Goal: Task Accomplishment & Management: Manage account settings

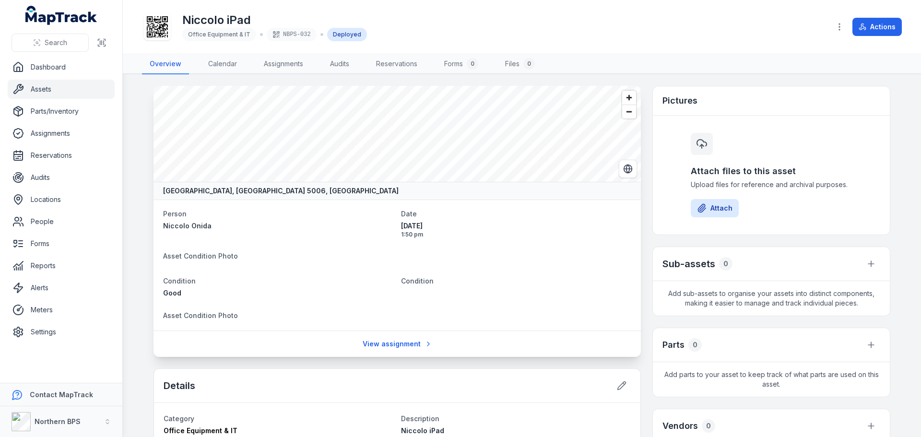
click at [35, 87] on link "Assets" at bounding box center [61, 89] width 107 height 19
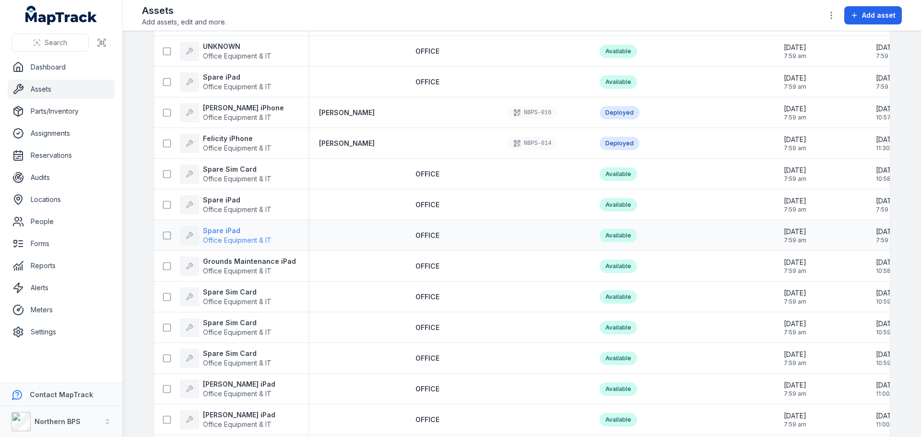
scroll to position [528, 0]
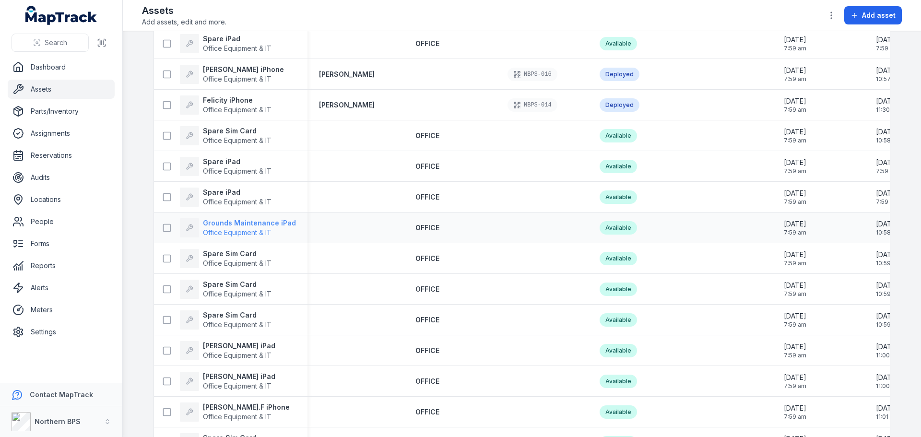
click at [249, 226] on strong "Grounds Maintenance iPad" at bounding box center [249, 223] width 93 height 10
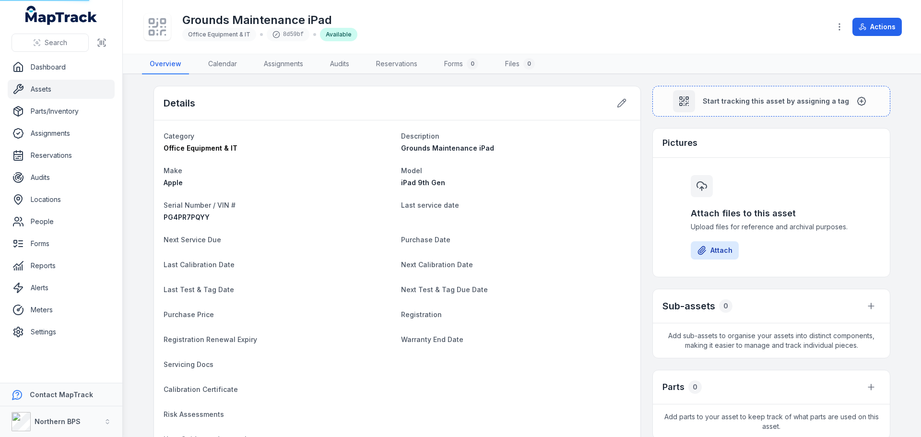
click at [250, 221] on div "PG4PR7PQYY" at bounding box center [279, 218] width 230 height 10
click at [885, 23] on button "Actions" at bounding box center [876, 27] width 49 height 18
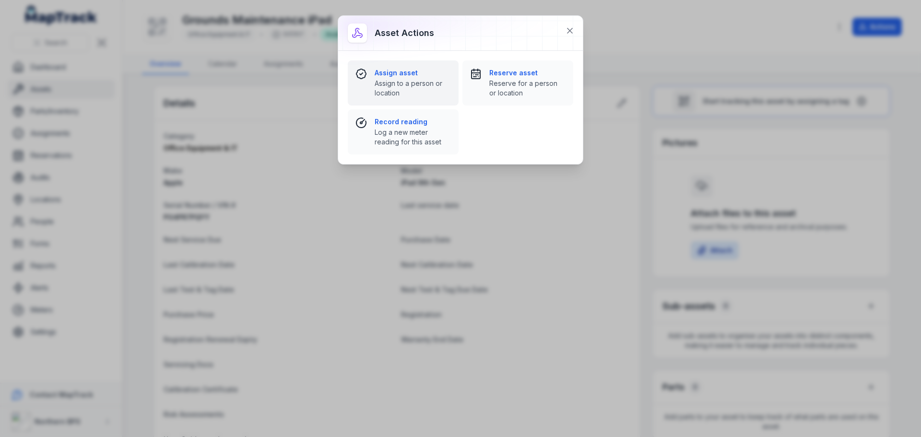
click at [394, 86] on span "Assign to a person or location" at bounding box center [413, 88] width 76 height 19
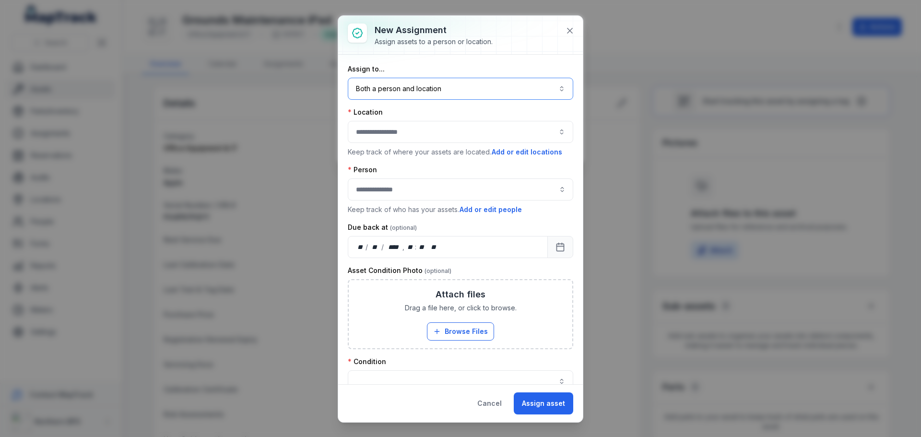
click at [396, 89] on button "Both a person and location ****" at bounding box center [460, 89] width 225 height 22
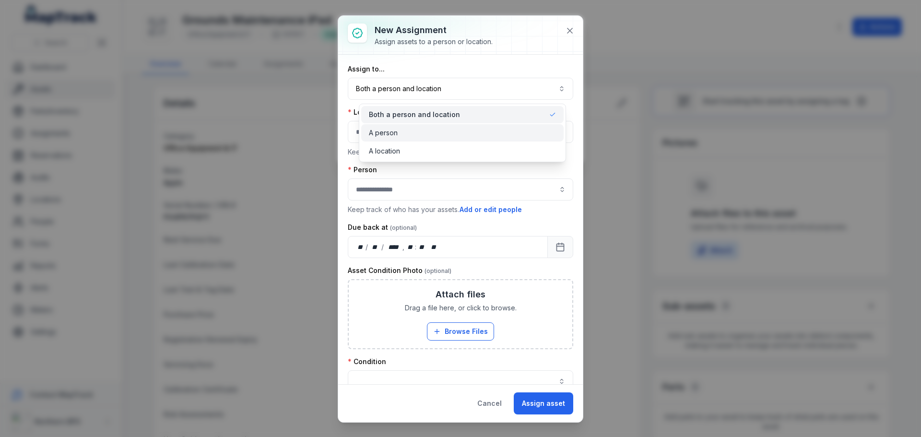
click at [383, 130] on span "A person" at bounding box center [383, 133] width 29 height 10
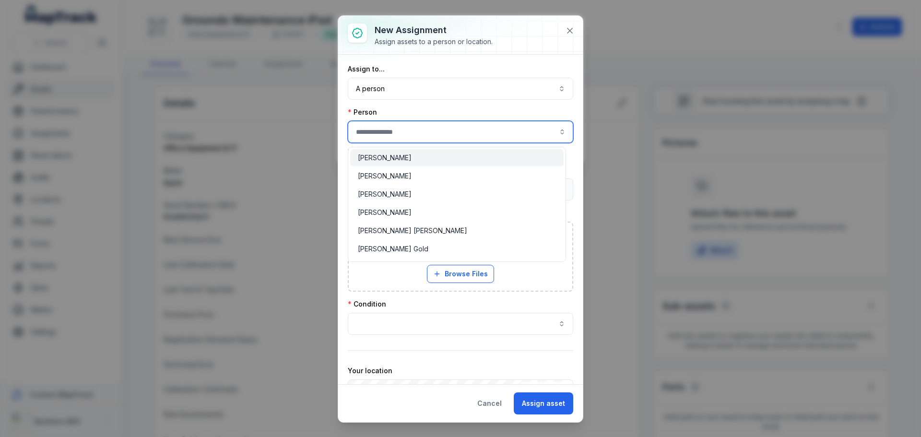
click at [390, 135] on input "assignment-add:person-label" at bounding box center [460, 132] width 225 height 22
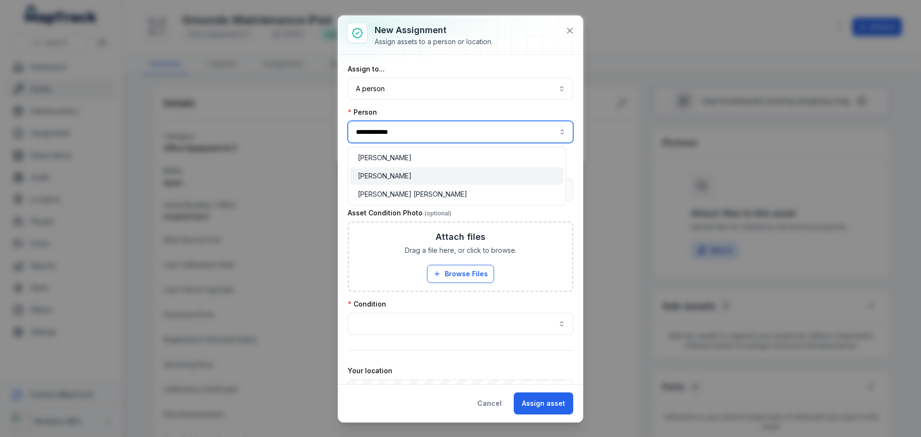
click at [385, 173] on span "[PERSON_NAME]" at bounding box center [385, 176] width 54 height 10
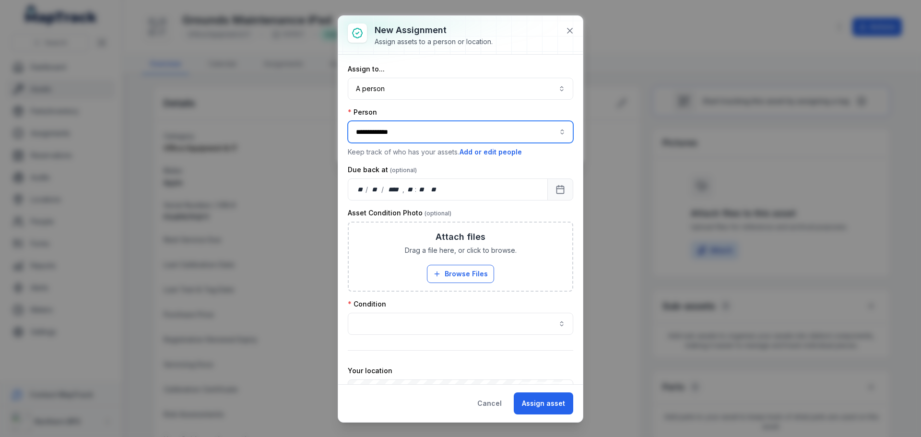
type input "**********"
click at [450, 323] on button "button" at bounding box center [460, 324] width 225 height 22
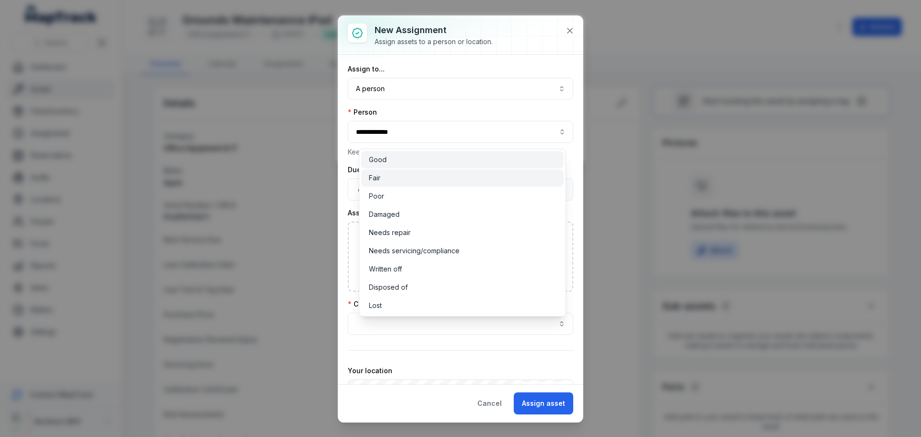
click at [384, 158] on span "Good" at bounding box center [378, 160] width 18 height 10
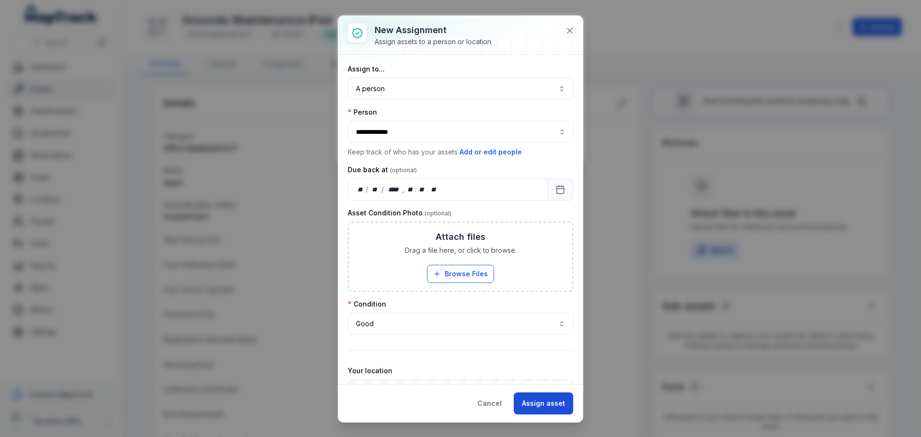
click at [538, 402] on button "Assign asset" at bounding box center [543, 403] width 59 height 22
